Goal: Transaction & Acquisition: Subscribe to service/newsletter

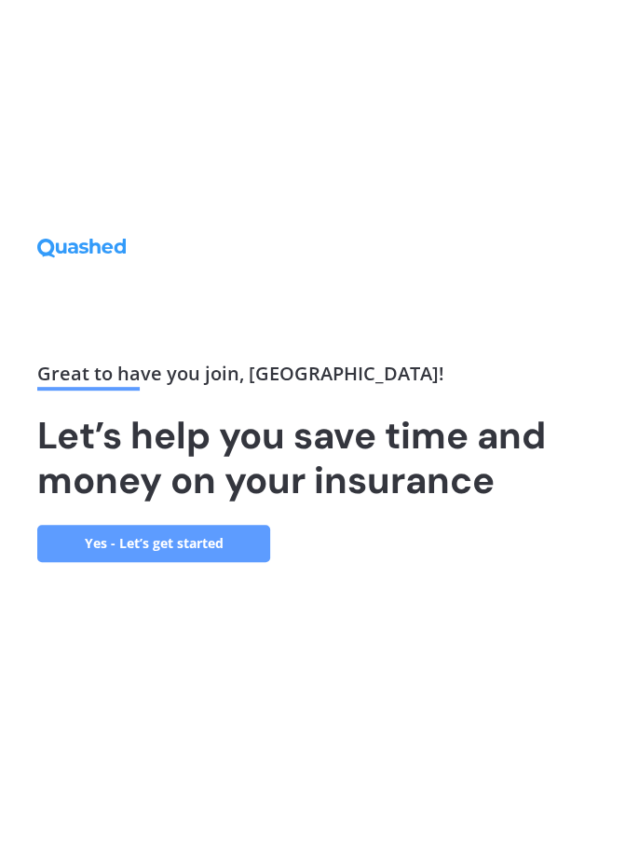
click at [212, 562] on link "Yes - Let’s get started" at bounding box center [153, 543] width 233 height 37
